Goal: Task Accomplishment & Management: Use online tool/utility

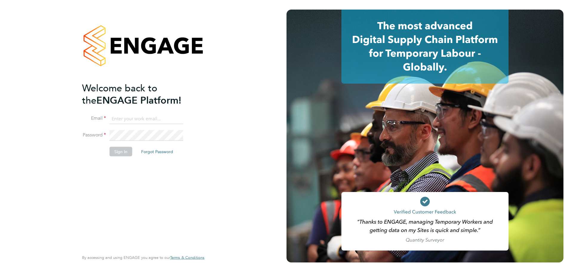
click at [162, 120] on input at bounding box center [147, 118] width 74 height 11
type input "connor.burns@bgis.com"
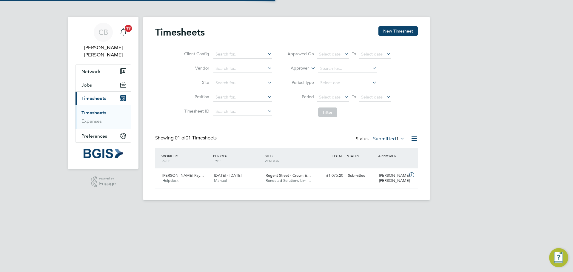
scroll to position [15, 52]
click at [333, 174] on div "£1,075.20 Submitted" at bounding box center [330, 176] width 31 height 10
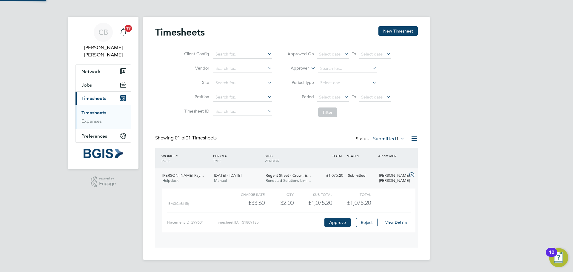
scroll to position [10, 58]
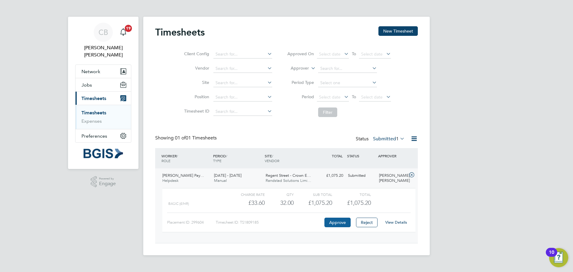
click at [333, 223] on button "Approve" at bounding box center [337, 223] width 26 height 10
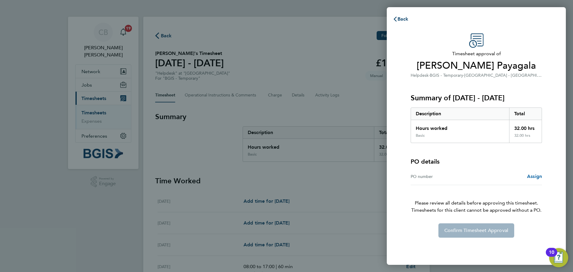
click at [533, 175] on span "Assign" at bounding box center [534, 176] width 15 height 6
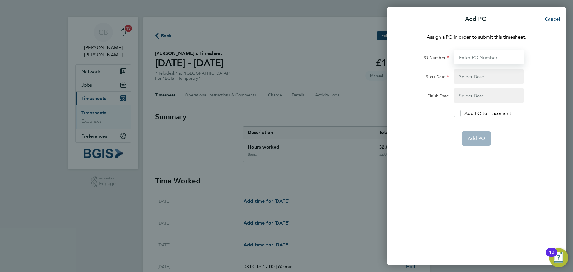
click at [471, 63] on input "PO Number" at bounding box center [489, 57] width 70 height 14
paste input "PSP2509010057"
click at [470, 75] on button "button" at bounding box center [489, 76] width 70 height 14
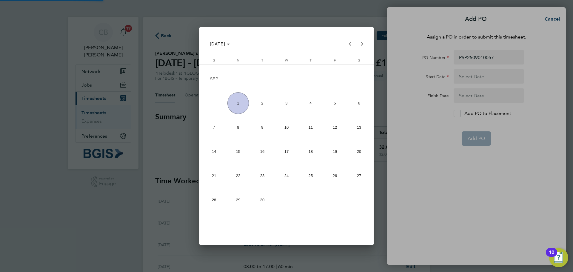
click at [498, 61] on div at bounding box center [286, 136] width 573 height 272
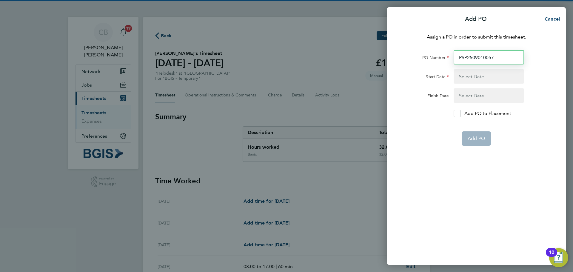
click at [500, 58] on input "PSP2509010057" at bounding box center [489, 57] width 70 height 14
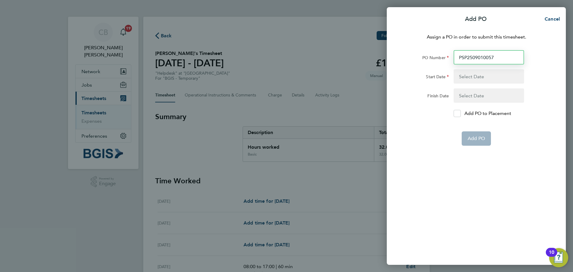
type input "PSP2509010057"
click at [494, 69] on button "button" at bounding box center [489, 76] width 70 height 14
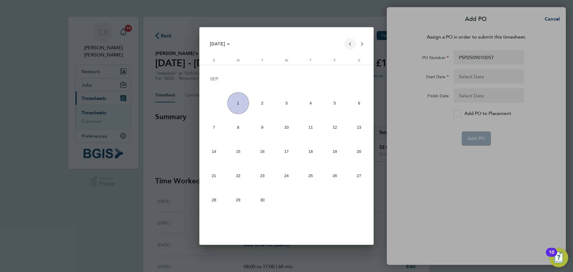
click at [347, 42] on span "Previous month" at bounding box center [350, 44] width 12 height 12
click at [243, 173] on span "25" at bounding box center [238, 177] width 22 height 22
type input "[DATE]"
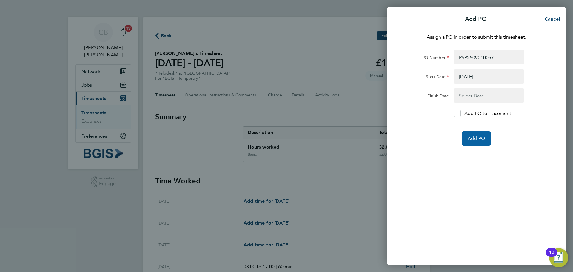
click at [478, 134] on button "Add PO" at bounding box center [476, 138] width 29 height 14
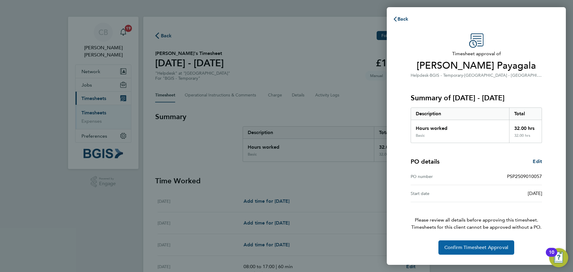
click at [488, 245] on span "Confirm Timesheet Approval" at bounding box center [476, 247] width 64 height 6
